Goal: Task Accomplishment & Management: Use online tool/utility

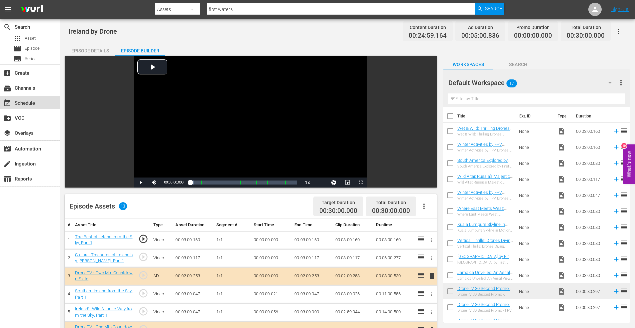
click at [32, 105] on div "event_available Schedule" at bounding box center [18, 102] width 37 height 6
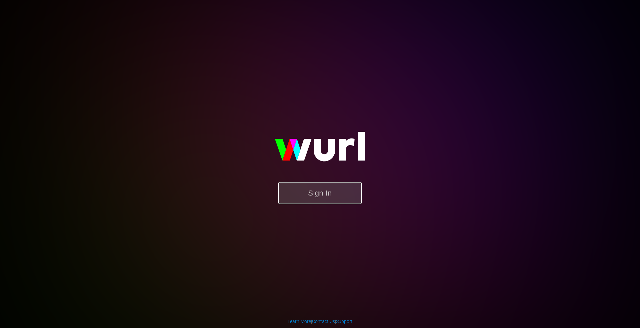
click at [320, 192] on button "Sign In" at bounding box center [319, 193] width 83 height 22
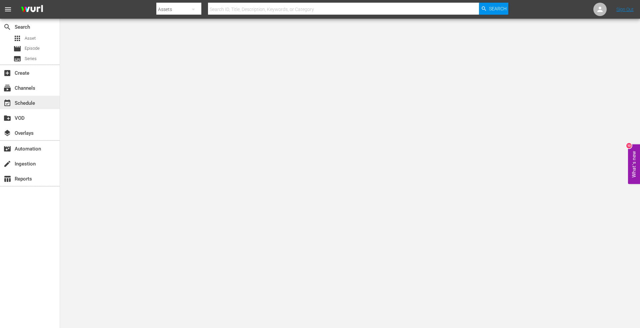
click at [32, 96] on div "event_available Schedule" at bounding box center [30, 102] width 60 height 13
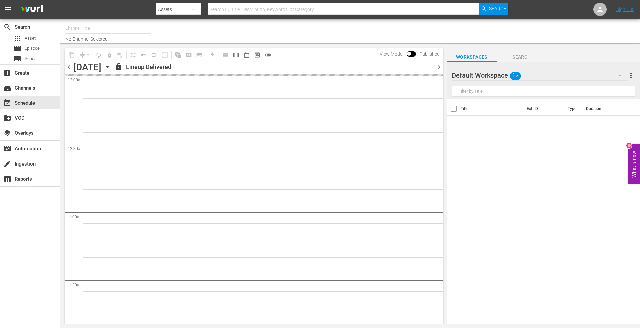
type input "DroneTV (1072)"
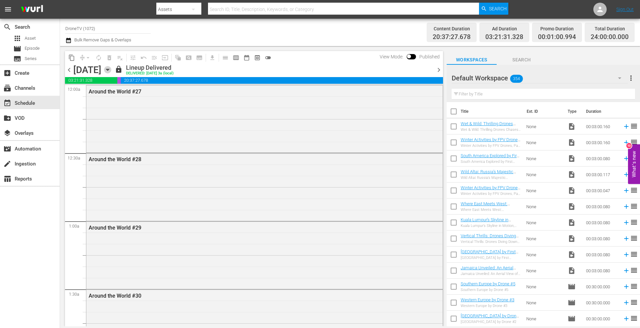
click at [111, 68] on icon "button" at bounding box center [107, 69] width 7 height 7
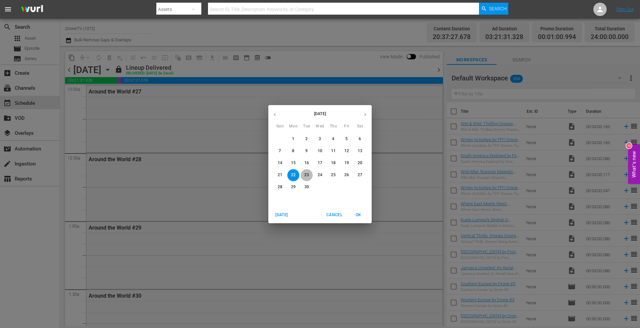
click at [306, 175] on p "23" at bounding box center [306, 175] width 5 height 6
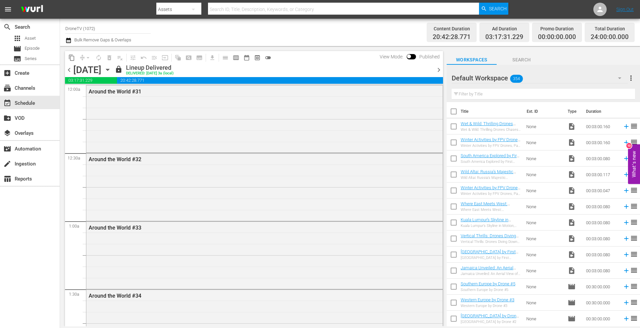
click at [111, 68] on icon "button" at bounding box center [107, 69] width 7 height 7
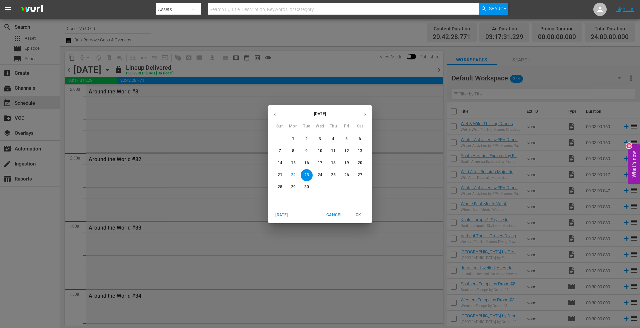
click at [319, 175] on p "24" at bounding box center [320, 175] width 5 height 6
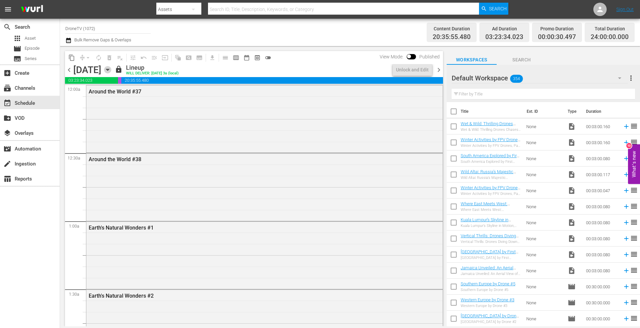
click at [109, 69] on icon "button" at bounding box center [107, 70] width 3 height 2
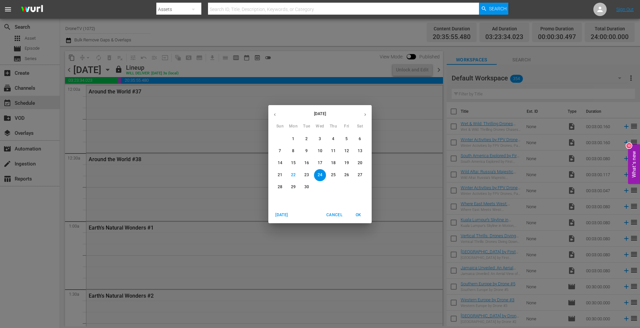
click at [333, 174] on p "25" at bounding box center [333, 175] width 5 height 6
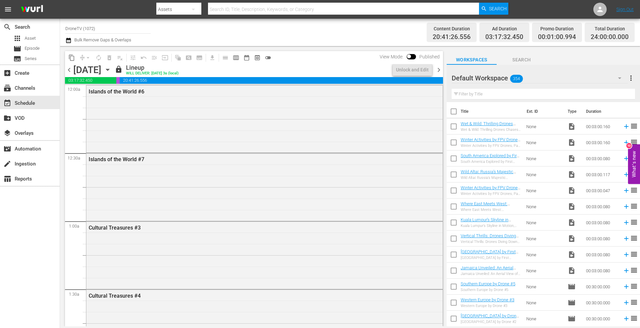
click at [111, 69] on icon "button" at bounding box center [107, 69] width 7 height 7
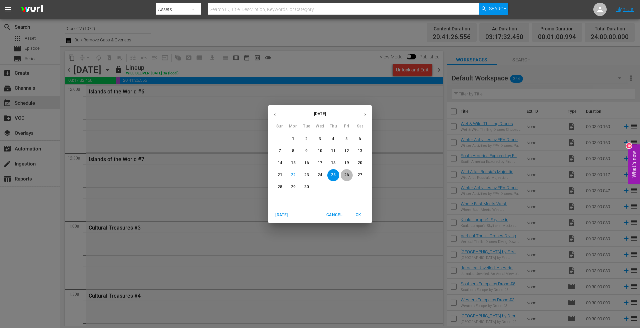
click at [344, 174] on p "26" at bounding box center [346, 175] width 5 height 6
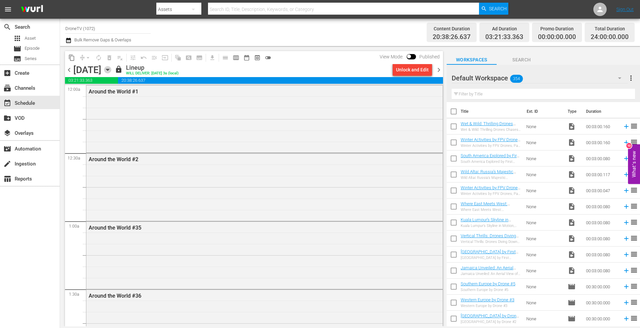
click at [109, 69] on icon "button" at bounding box center [107, 70] width 3 height 2
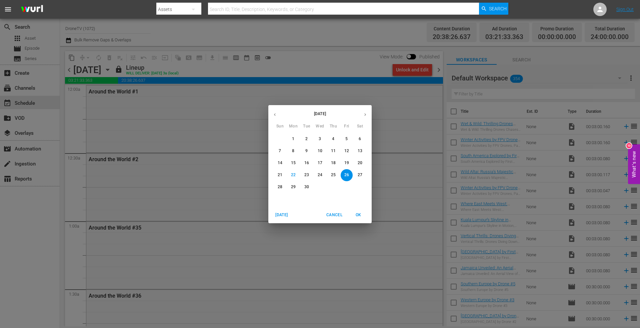
click at [360, 172] on p "27" at bounding box center [360, 175] width 5 height 6
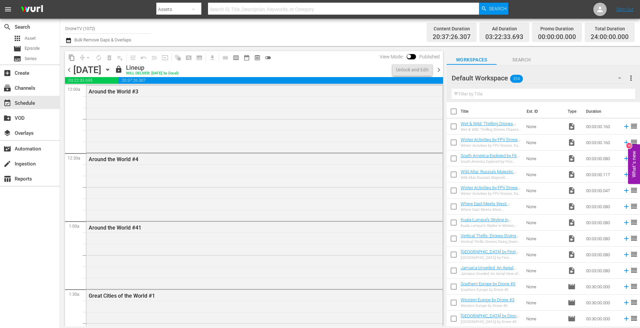
click at [111, 68] on icon "button" at bounding box center [107, 69] width 7 height 7
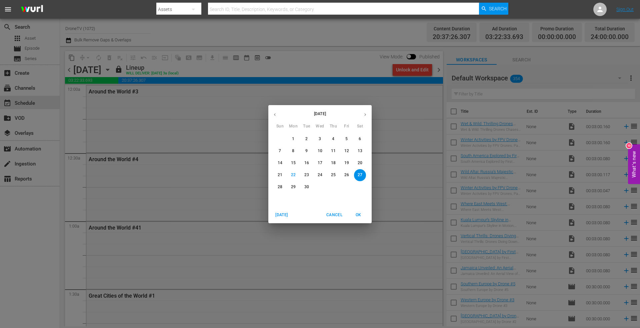
click at [282, 188] on p "28" at bounding box center [280, 187] width 5 height 6
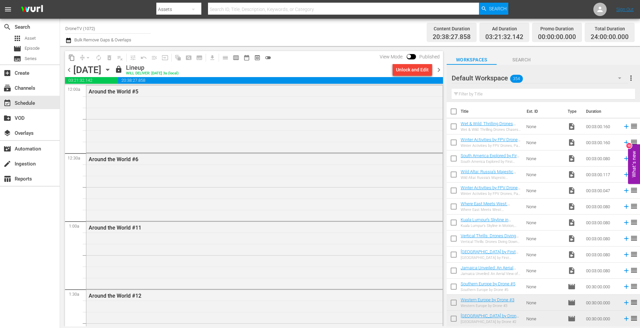
click at [111, 69] on icon "button" at bounding box center [107, 69] width 7 height 7
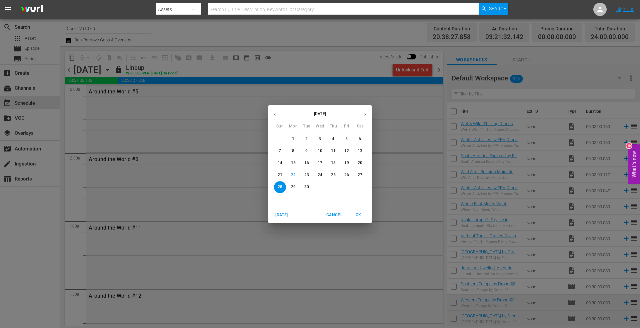
click at [293, 185] on p "29" at bounding box center [293, 187] width 5 height 6
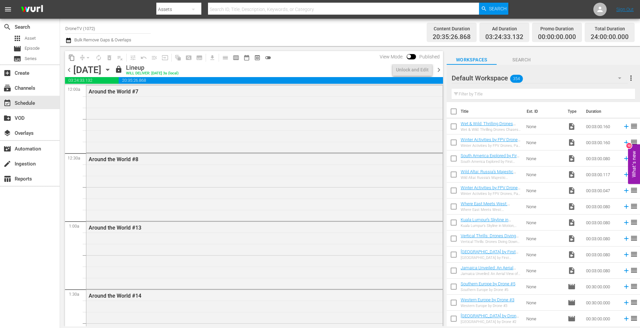
click at [111, 71] on icon "button" at bounding box center [107, 69] width 7 height 7
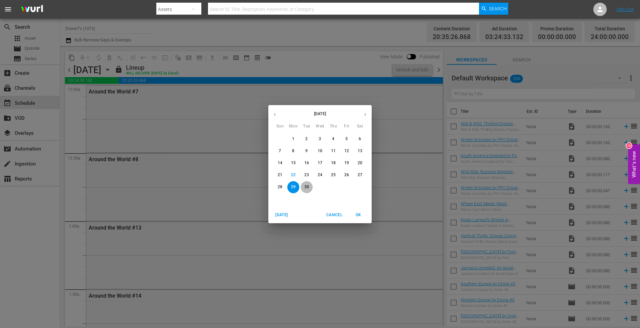
click at [305, 186] on p "30" at bounding box center [306, 187] width 5 height 6
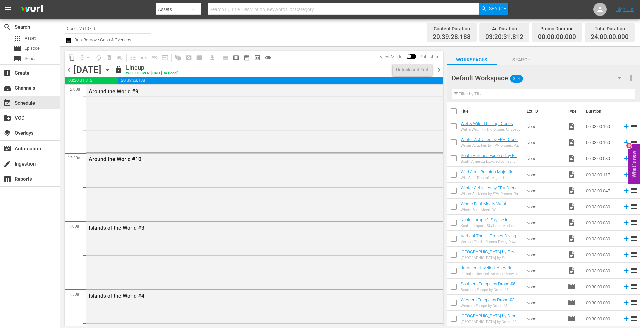
click at [111, 68] on icon "button" at bounding box center [107, 69] width 7 height 7
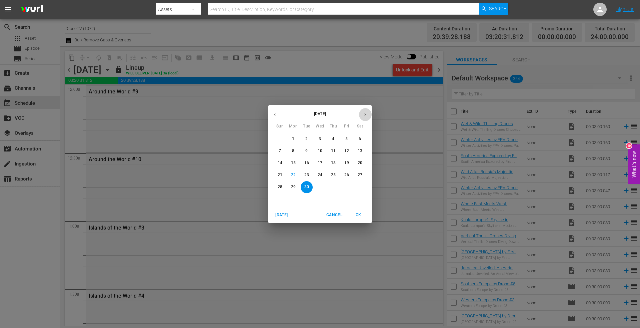
click at [366, 112] on icon "button" at bounding box center [365, 114] width 5 height 5
click at [319, 138] on p "1" at bounding box center [320, 139] width 2 height 6
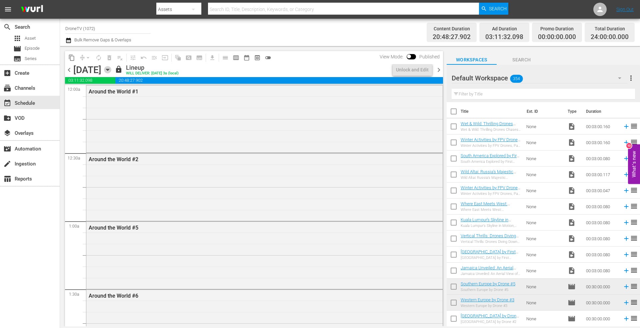
click at [111, 68] on icon "button" at bounding box center [107, 69] width 7 height 7
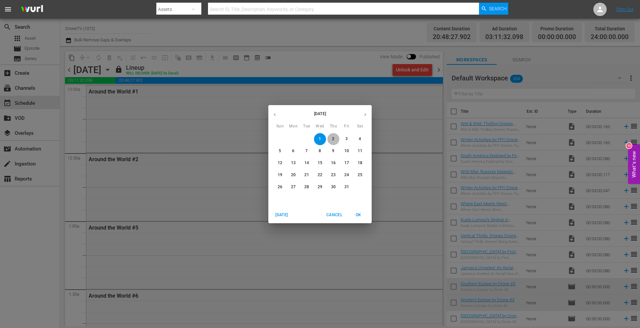
click at [336, 138] on span "2" at bounding box center [333, 139] width 12 height 6
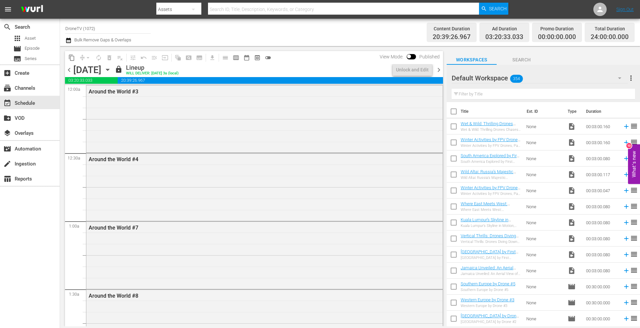
click at [111, 68] on icon "button" at bounding box center [107, 69] width 7 height 7
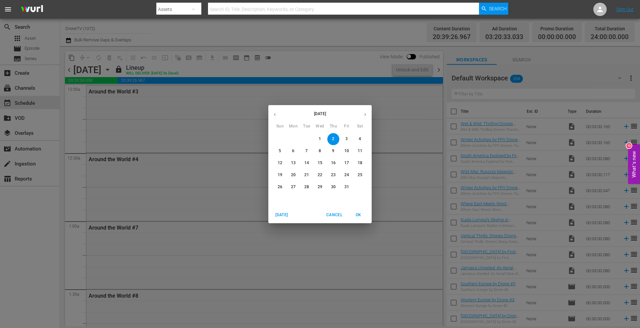
click at [348, 135] on button "3" at bounding box center [347, 139] width 12 height 12
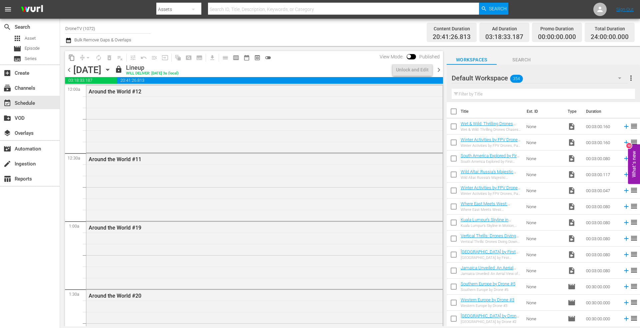
click at [111, 70] on icon "button" at bounding box center [107, 69] width 7 height 7
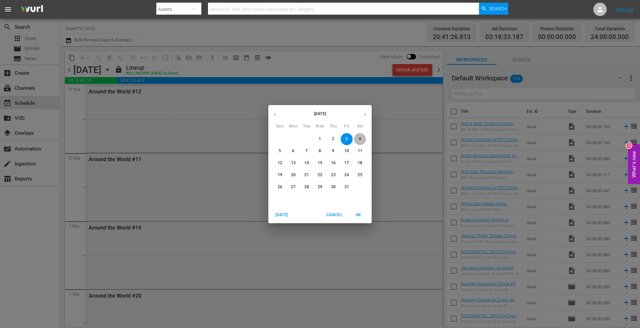
click at [361, 136] on p "4" at bounding box center [360, 139] width 2 height 6
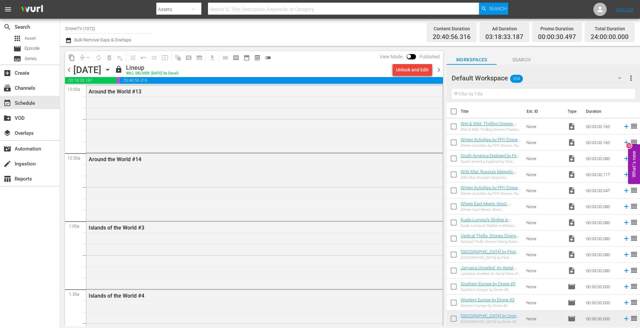
click at [111, 68] on icon "button" at bounding box center [107, 69] width 7 height 7
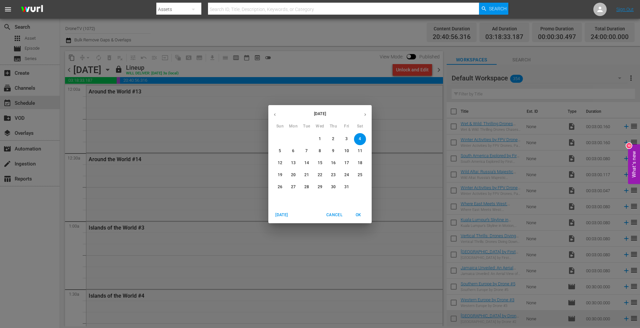
click at [345, 136] on span "3" at bounding box center [347, 139] width 12 height 6
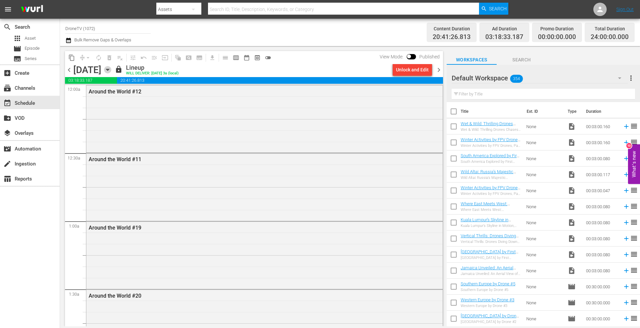
click at [111, 68] on icon "button" at bounding box center [107, 69] width 7 height 7
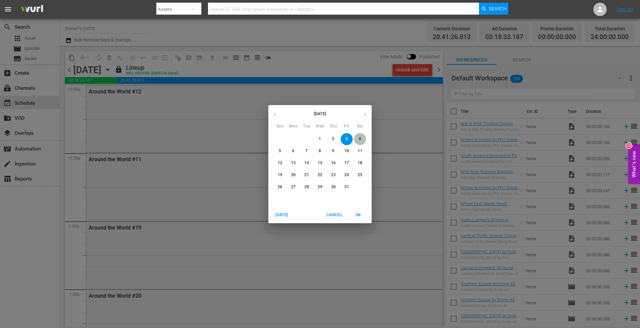
click at [359, 136] on p "4" at bounding box center [360, 139] width 2 height 6
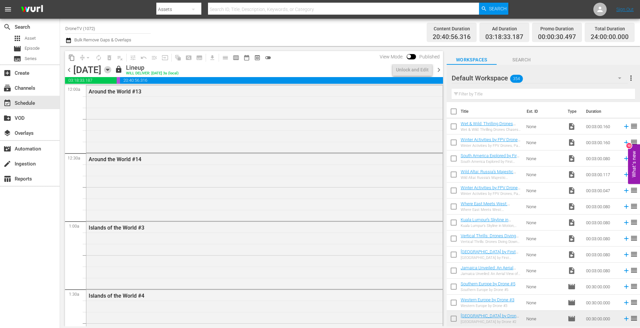
click at [109, 70] on icon "button" at bounding box center [107, 70] width 3 height 2
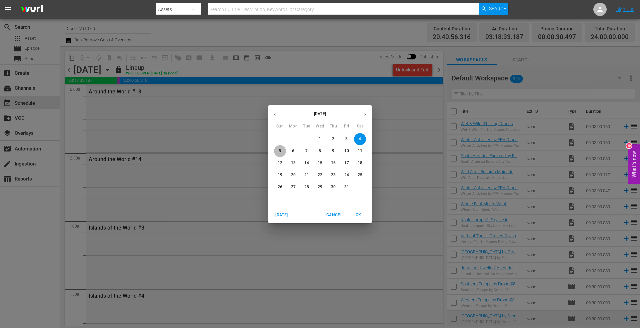
click at [279, 150] on p "5" at bounding box center [280, 151] width 2 height 6
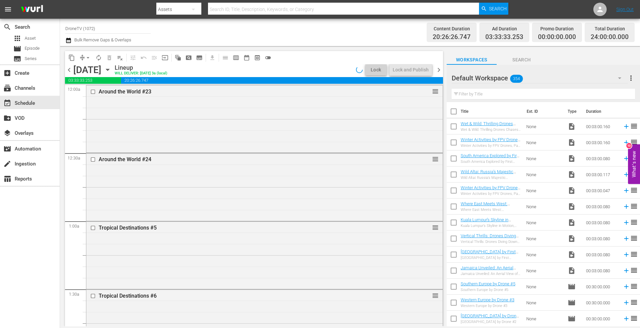
click at [109, 70] on icon "button" at bounding box center [107, 70] width 3 height 2
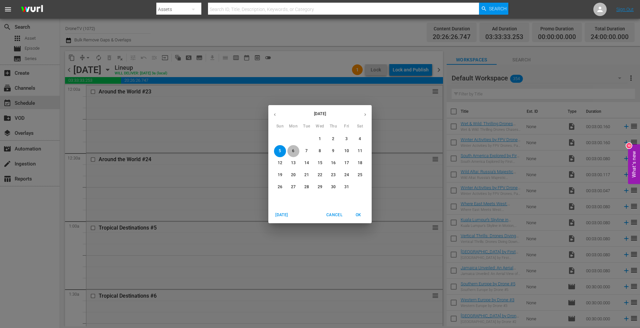
click at [294, 150] on p "6" at bounding box center [293, 151] width 2 height 6
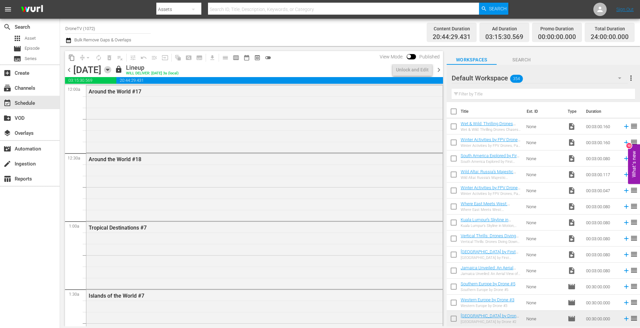
click at [109, 70] on icon "button" at bounding box center [107, 70] width 3 height 2
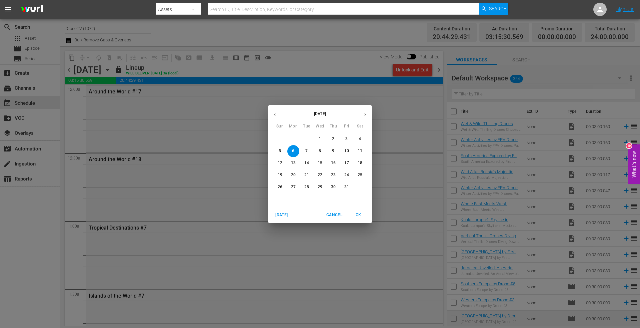
click at [307, 148] on p "7" at bounding box center [306, 151] width 2 height 6
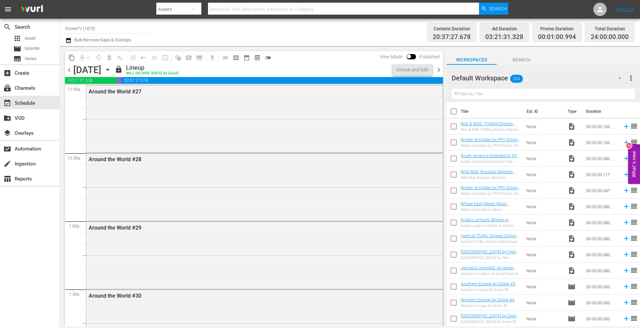
click at [111, 71] on icon "button" at bounding box center [107, 69] width 7 height 7
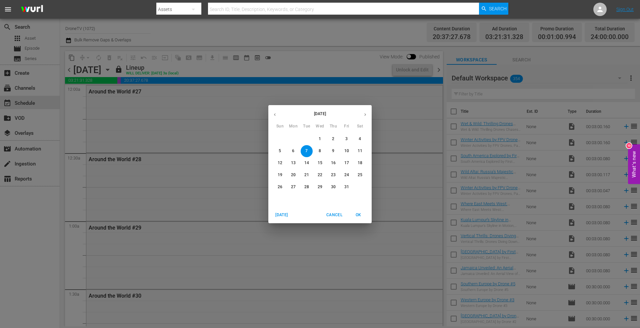
click at [323, 150] on span "8" at bounding box center [320, 151] width 12 height 6
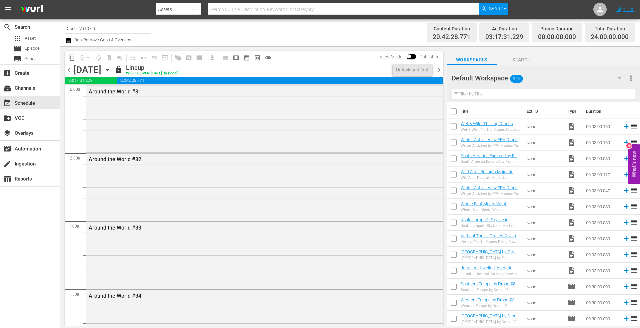
click at [111, 71] on icon "button" at bounding box center [107, 69] width 7 height 7
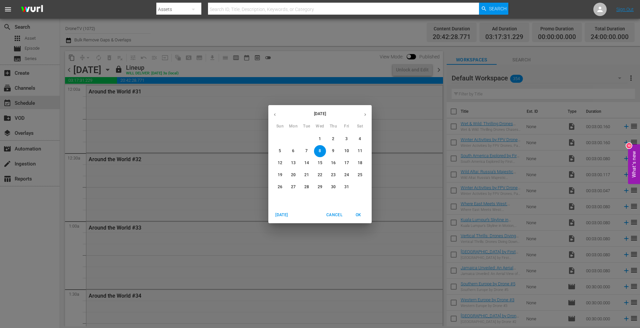
click at [334, 149] on p "9" at bounding box center [333, 151] width 2 height 6
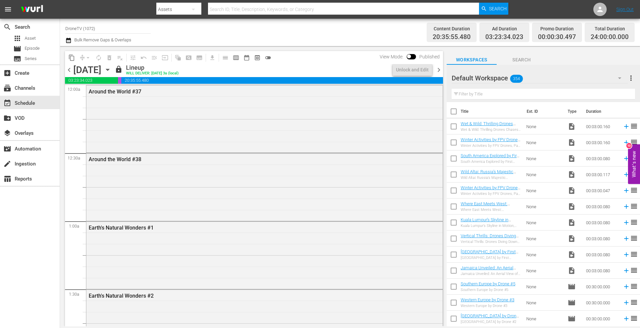
click at [109, 69] on icon "button" at bounding box center [107, 70] width 3 height 2
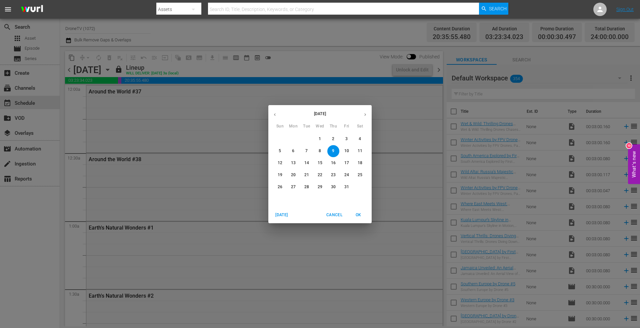
click at [349, 150] on p "10" at bounding box center [346, 151] width 5 height 6
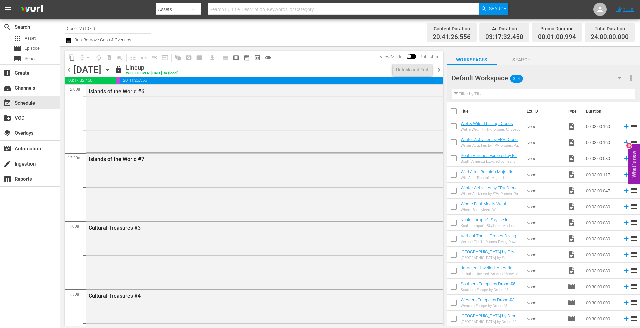
click at [109, 69] on icon "button" at bounding box center [107, 70] width 3 height 2
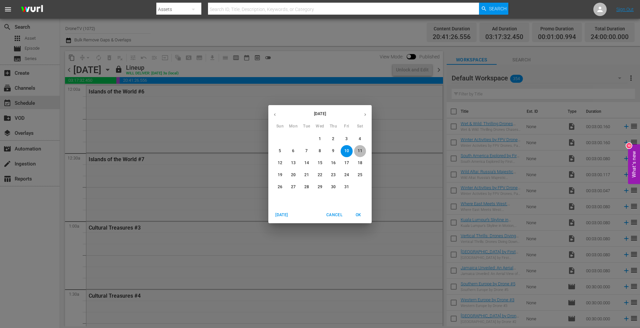
click at [362, 151] on span "11" at bounding box center [360, 151] width 12 height 6
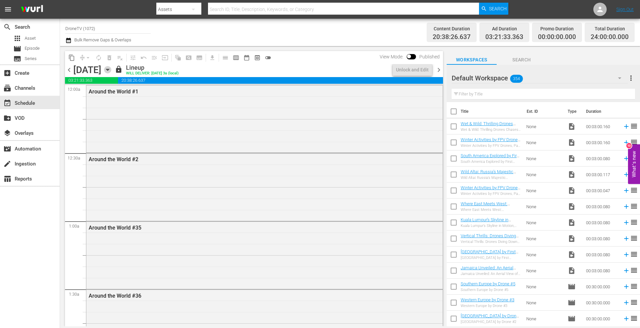
click at [109, 70] on icon "button" at bounding box center [107, 70] width 3 height 2
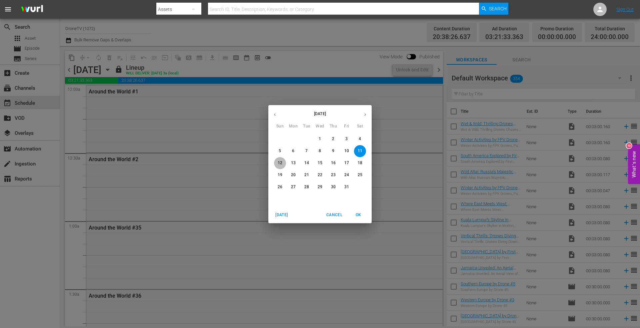
click at [280, 161] on p "12" at bounding box center [280, 163] width 5 height 6
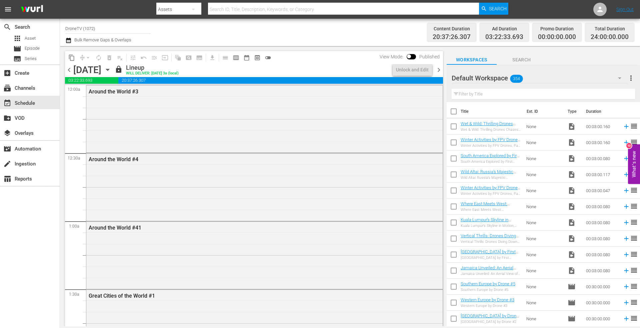
click at [111, 69] on icon "button" at bounding box center [107, 69] width 7 height 7
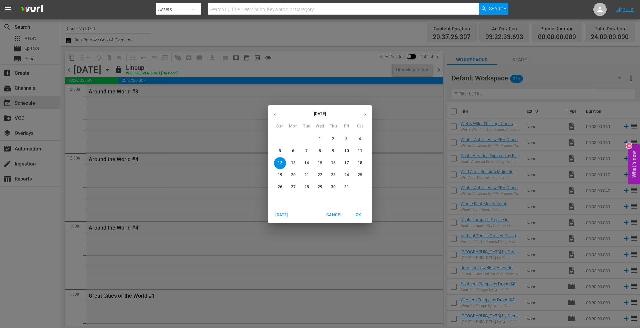
click at [293, 162] on p "13" at bounding box center [293, 163] width 5 height 6
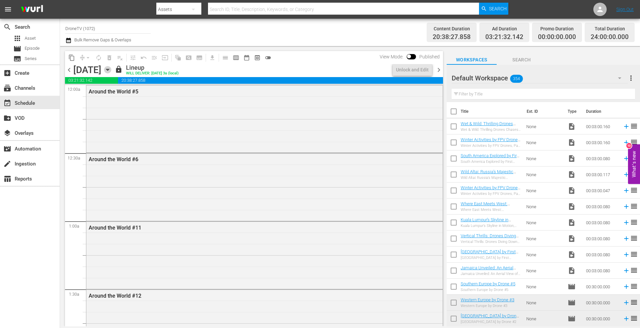
click at [111, 69] on icon "button" at bounding box center [107, 69] width 7 height 7
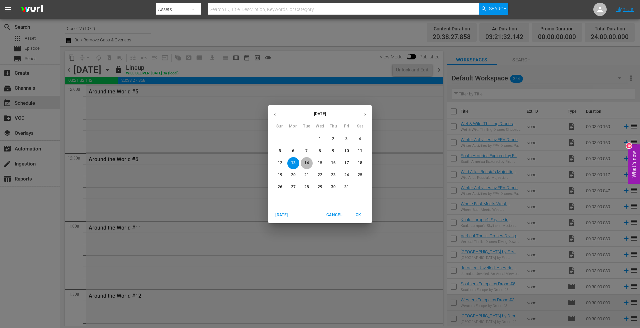
click at [310, 160] on span "14" at bounding box center [307, 163] width 12 height 6
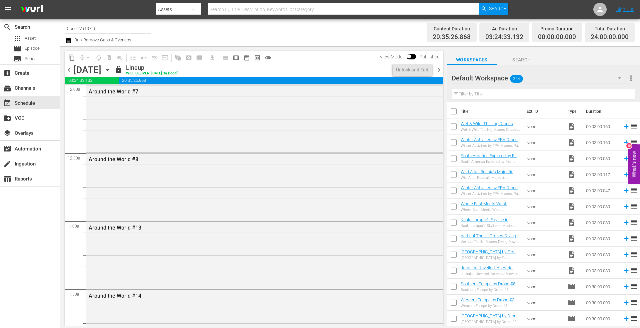
click at [111, 68] on icon "button" at bounding box center [107, 69] width 7 height 7
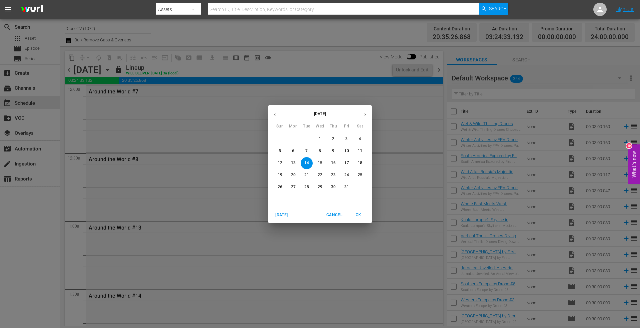
click at [321, 160] on p "15" at bounding box center [320, 163] width 5 height 6
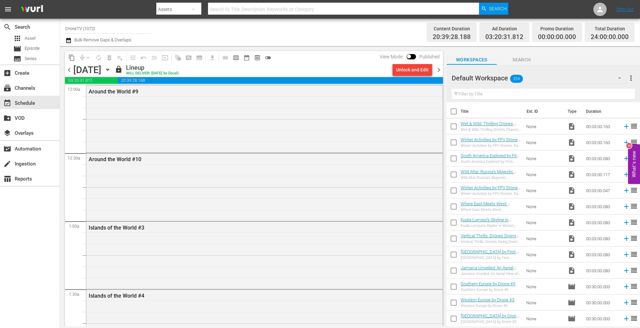
click at [277, 28] on div "Channel Title DroneTV (1072) Bulk Remove Gaps & Overlaps" at bounding box center [220, 32] width 311 height 24
